Goal: Information Seeking & Learning: Check status

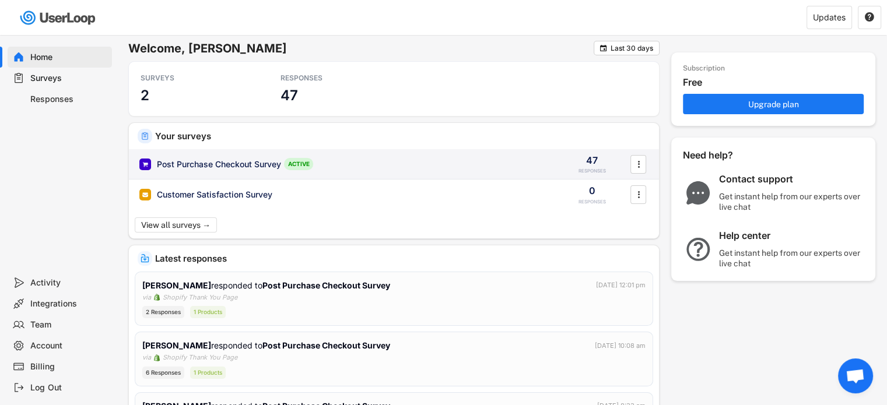
click at [194, 164] on div "Post Purchase Checkout Survey" at bounding box center [219, 165] width 124 height 12
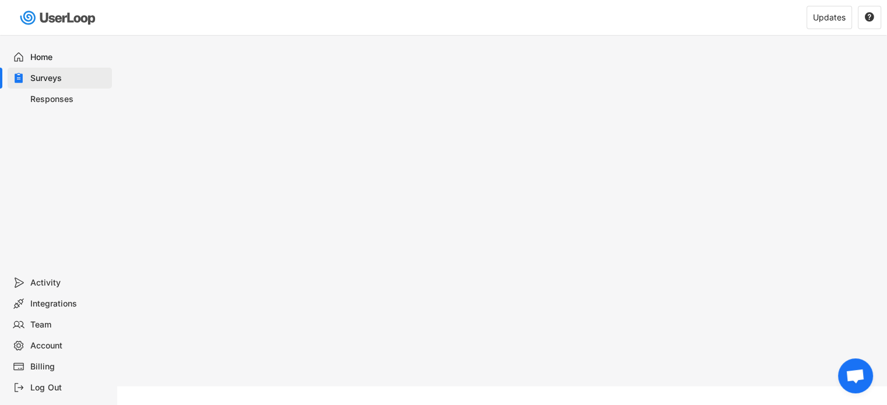
scroll to position [226, 0]
click at [52, 101] on div "Responses" at bounding box center [68, 99] width 77 height 11
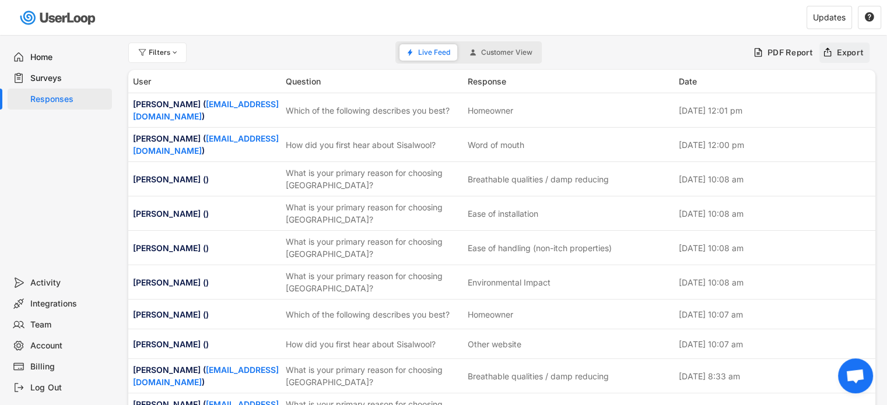
click at [830, 51] on use at bounding box center [827, 52] width 10 height 10
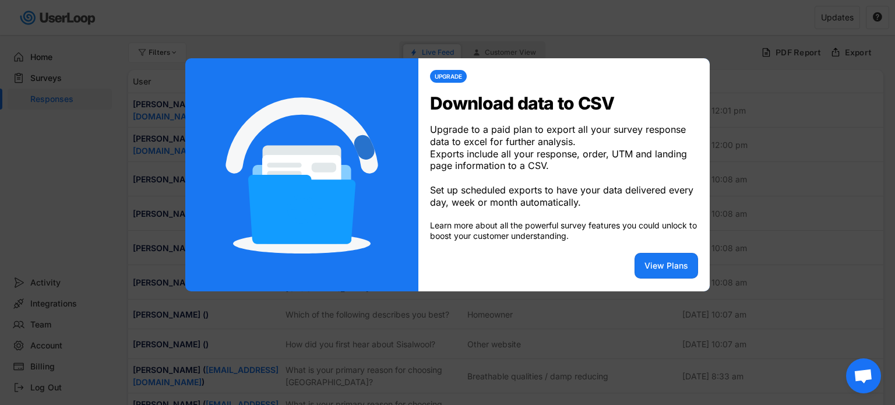
click at [750, 244] on div at bounding box center [447, 202] width 895 height 405
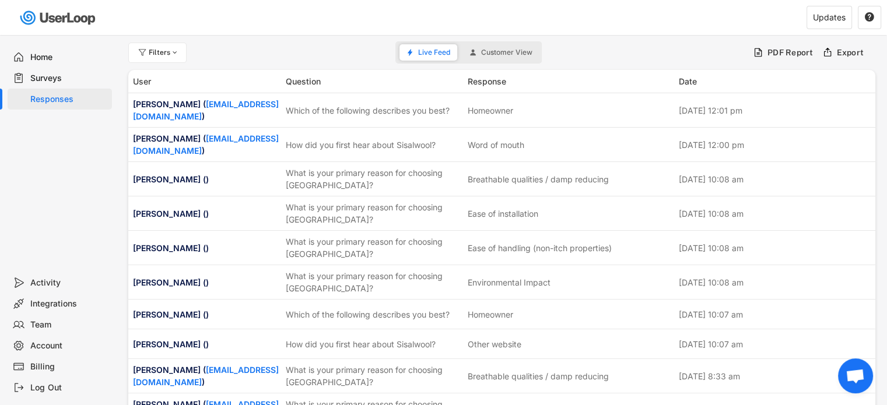
click at [584, 57] on div "Filters Live Feed Customer View PDF Report Export" at bounding box center [501, 52] width 747 height 23
click at [514, 54] on span "Customer View" at bounding box center [506, 52] width 51 height 7
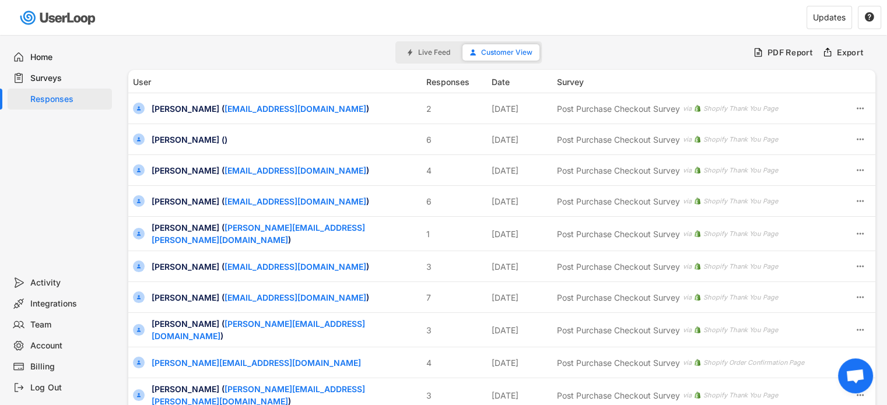
click at [623, 55] on div "Filters Live Feed Customer View PDF Report Export" at bounding box center [501, 52] width 747 height 23
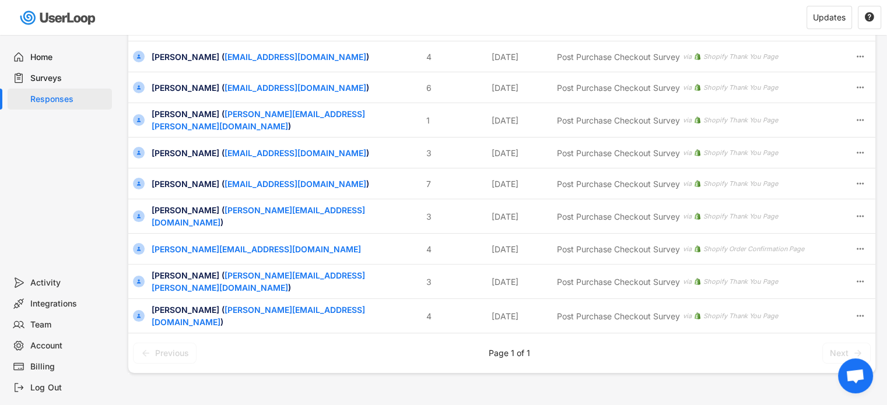
scroll to position [117, 0]
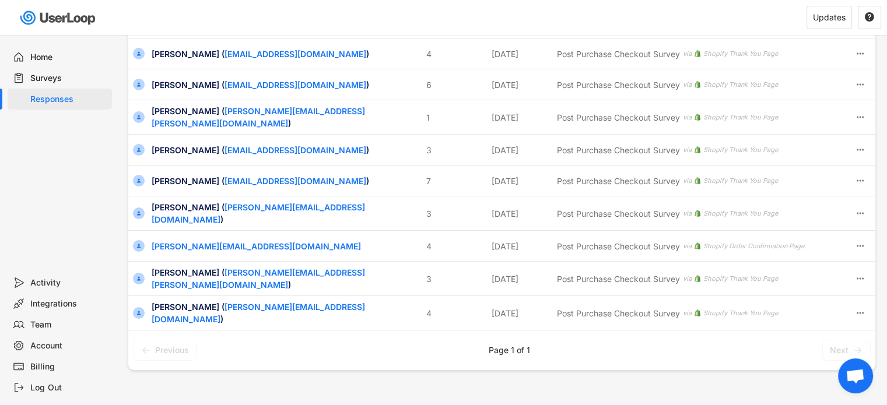
click at [621, 340] on div "Previous Page 1 of 1 Next" at bounding box center [501, 350] width 747 height 40
click at [850, 340] on button "Next" at bounding box center [846, 350] width 48 height 21
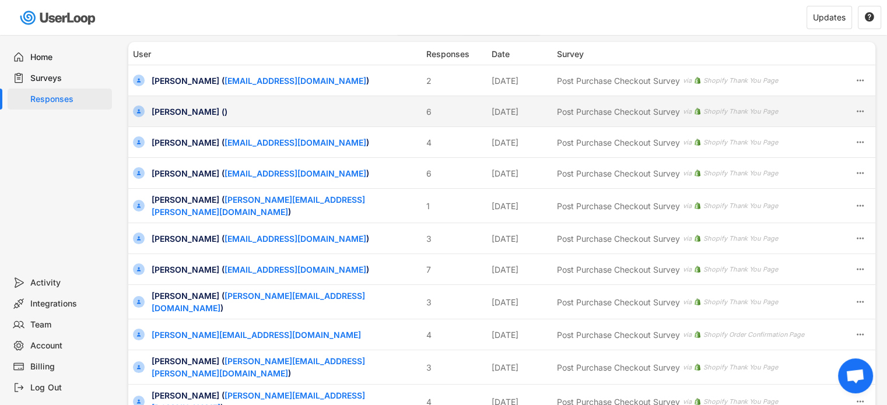
scroll to position [10, 0]
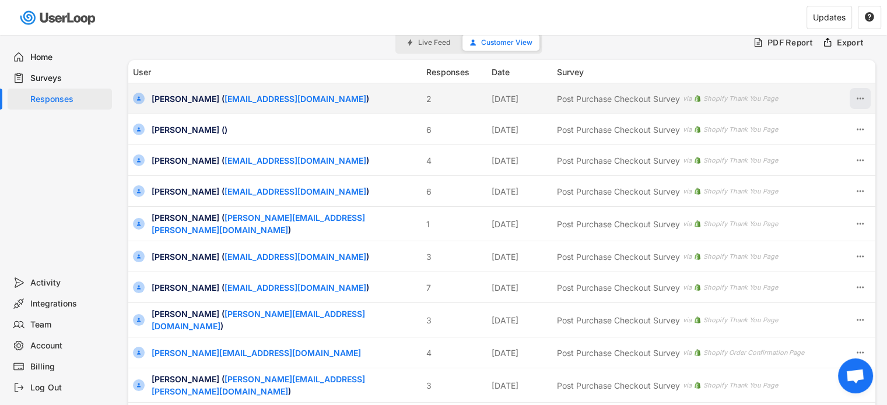
click at [856, 100] on icon at bounding box center [860, 98] width 10 height 10
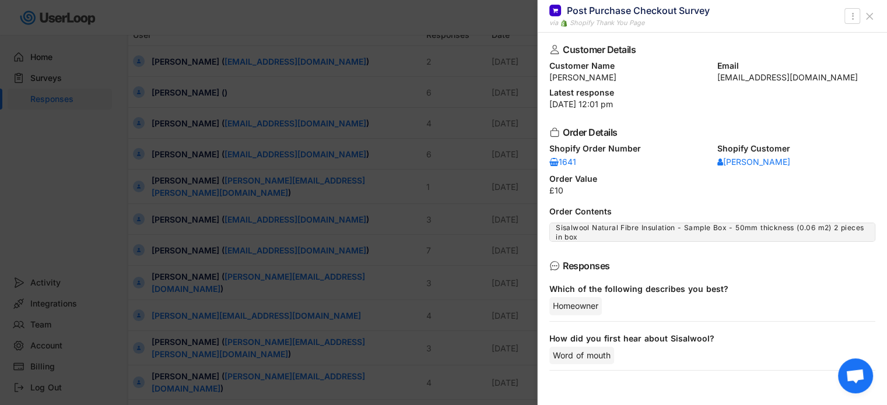
scroll to position [0, 0]
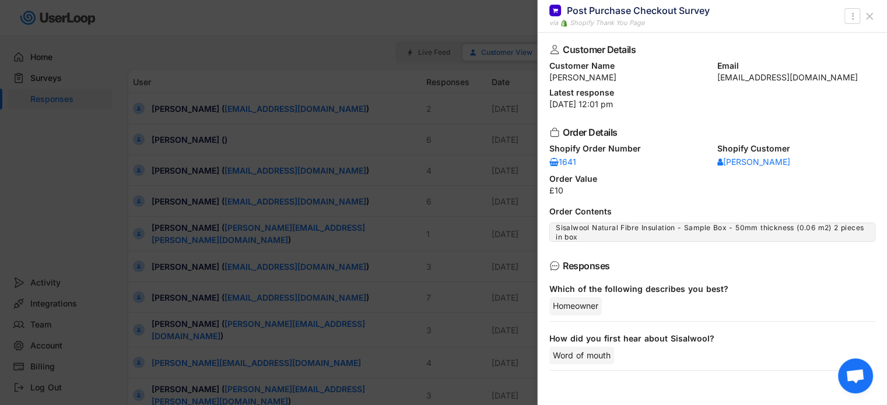
click at [275, 44] on div at bounding box center [443, 202] width 887 height 405
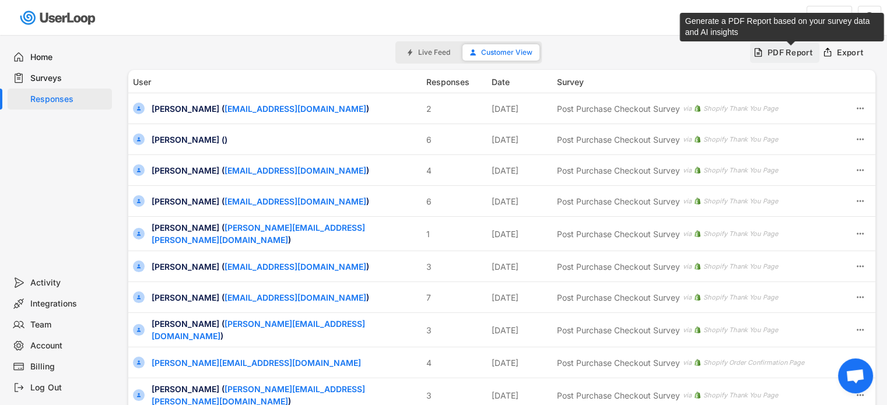
click at [774, 55] on div "PDF Report" at bounding box center [790, 52] width 46 height 10
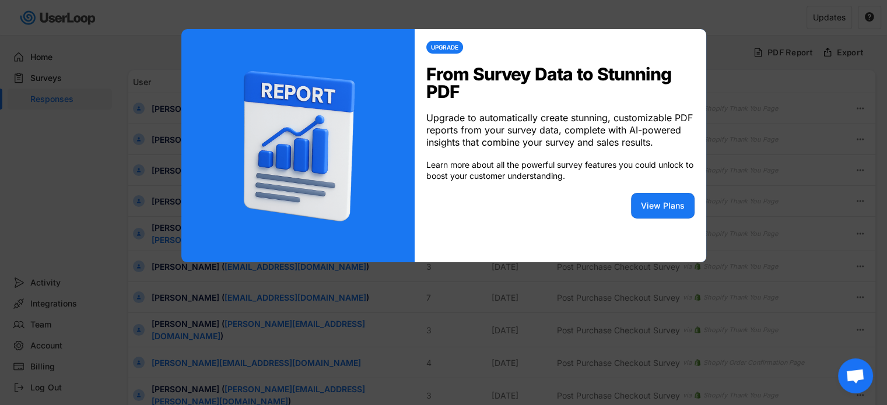
drag, startPoint x: 760, startPoint y: 192, endPoint x: 755, endPoint y: 199, distance: 8.4
click at [755, 198] on div at bounding box center [443, 202] width 887 height 405
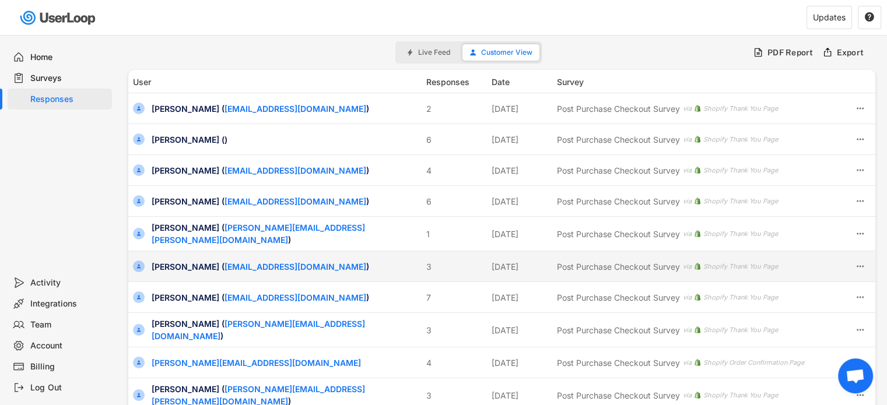
click at [551, 265] on div "[PERSON_NAME] ( [EMAIL_ADDRESS][DOMAIN_NAME] ) 3 [DATE] Post Purchase Checkout …" at bounding box center [501, 266] width 747 height 30
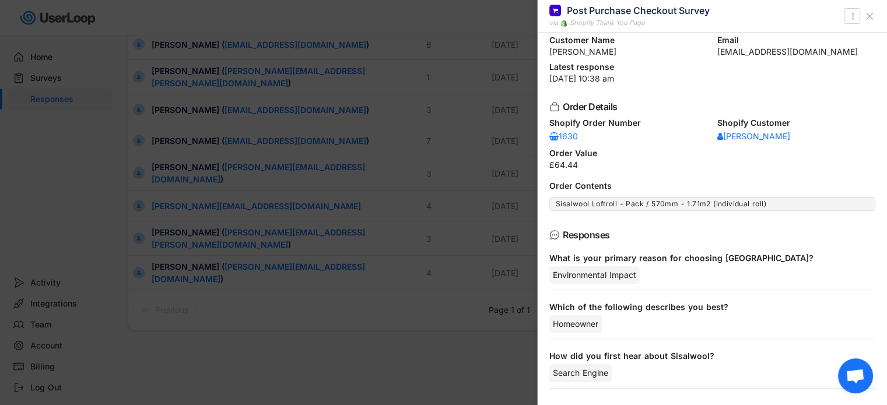
scroll to position [175, 0]
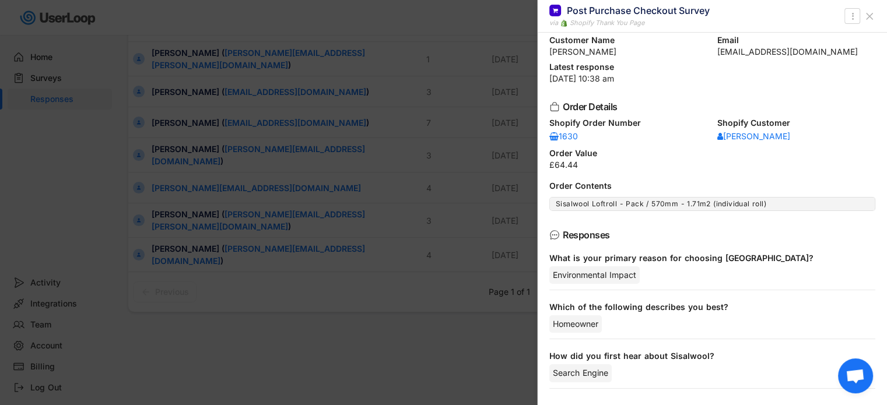
click at [368, 332] on div at bounding box center [443, 202] width 887 height 405
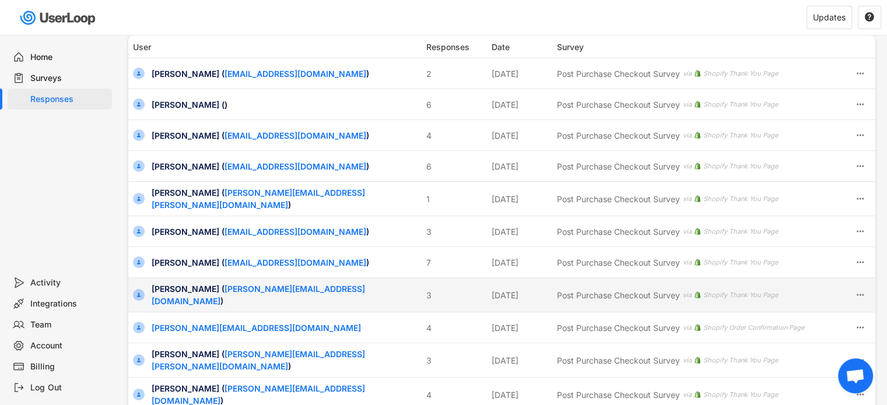
scroll to position [0, 0]
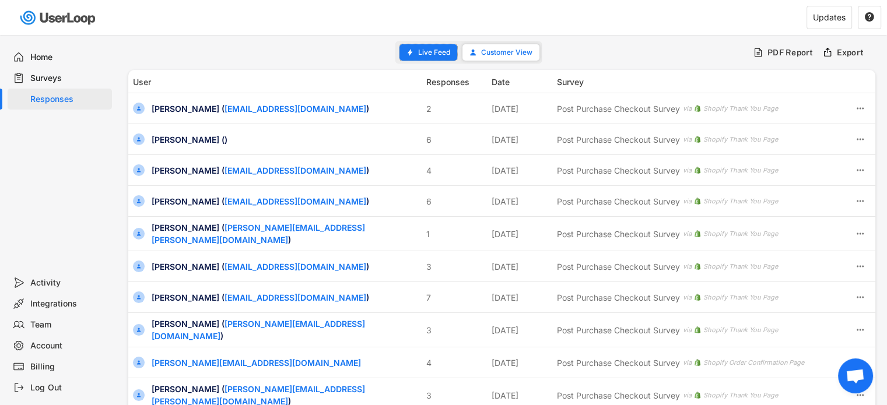
click at [428, 52] on span "Live Feed" at bounding box center [434, 52] width 32 height 7
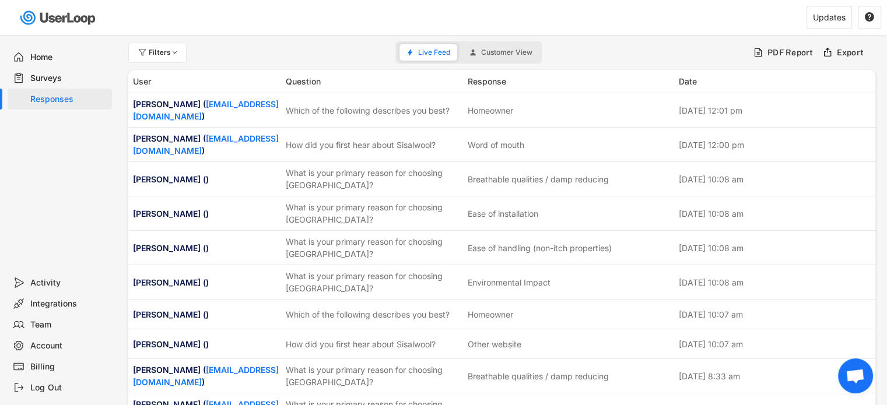
drag, startPoint x: 775, startPoint y: 319, endPoint x: 126, endPoint y: 75, distance: 693.4
copy div "User Question Response Date No matching responses You'll see a feed of your lat…"
